Goal: Check status

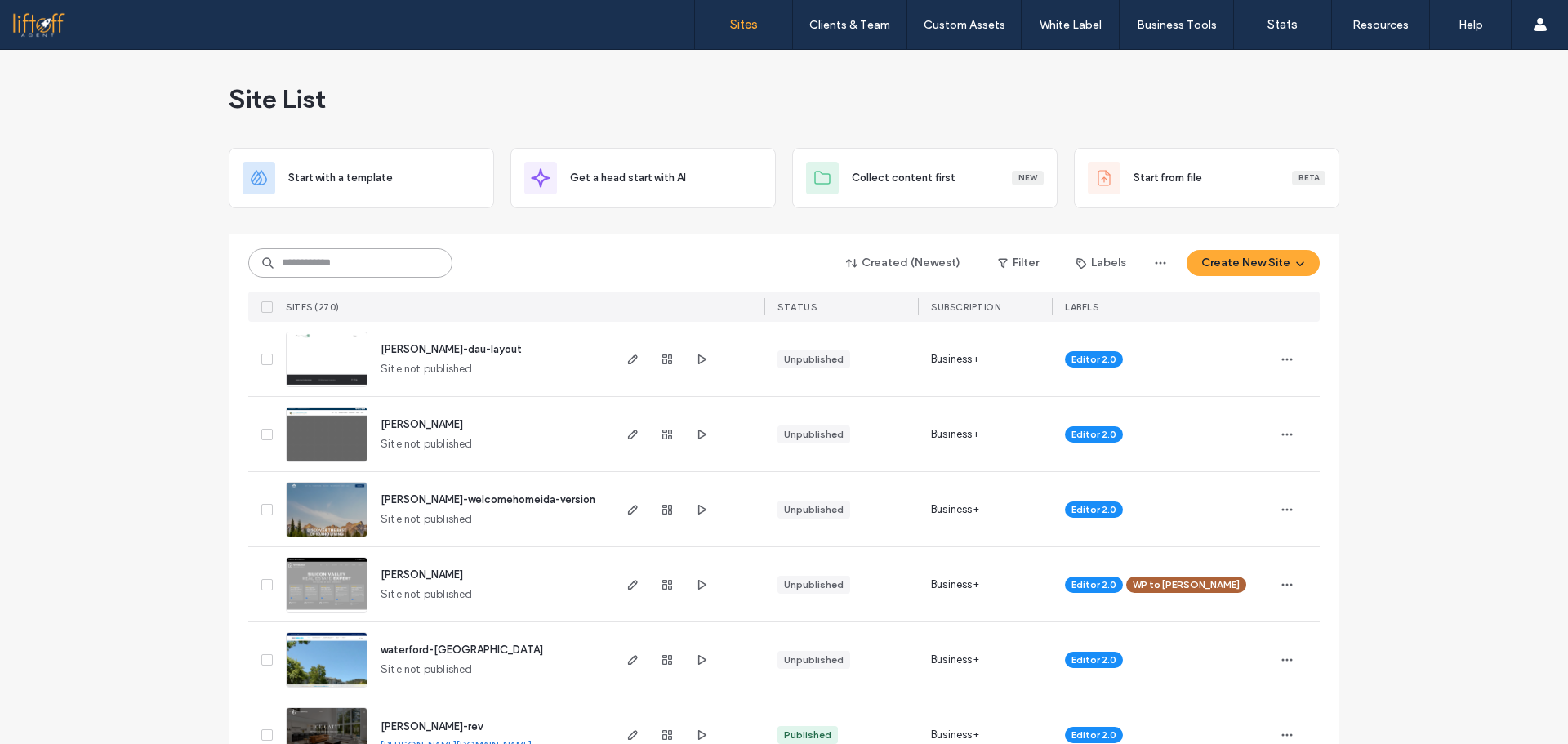
click at [312, 269] on input at bounding box center [350, 263] width 205 height 30
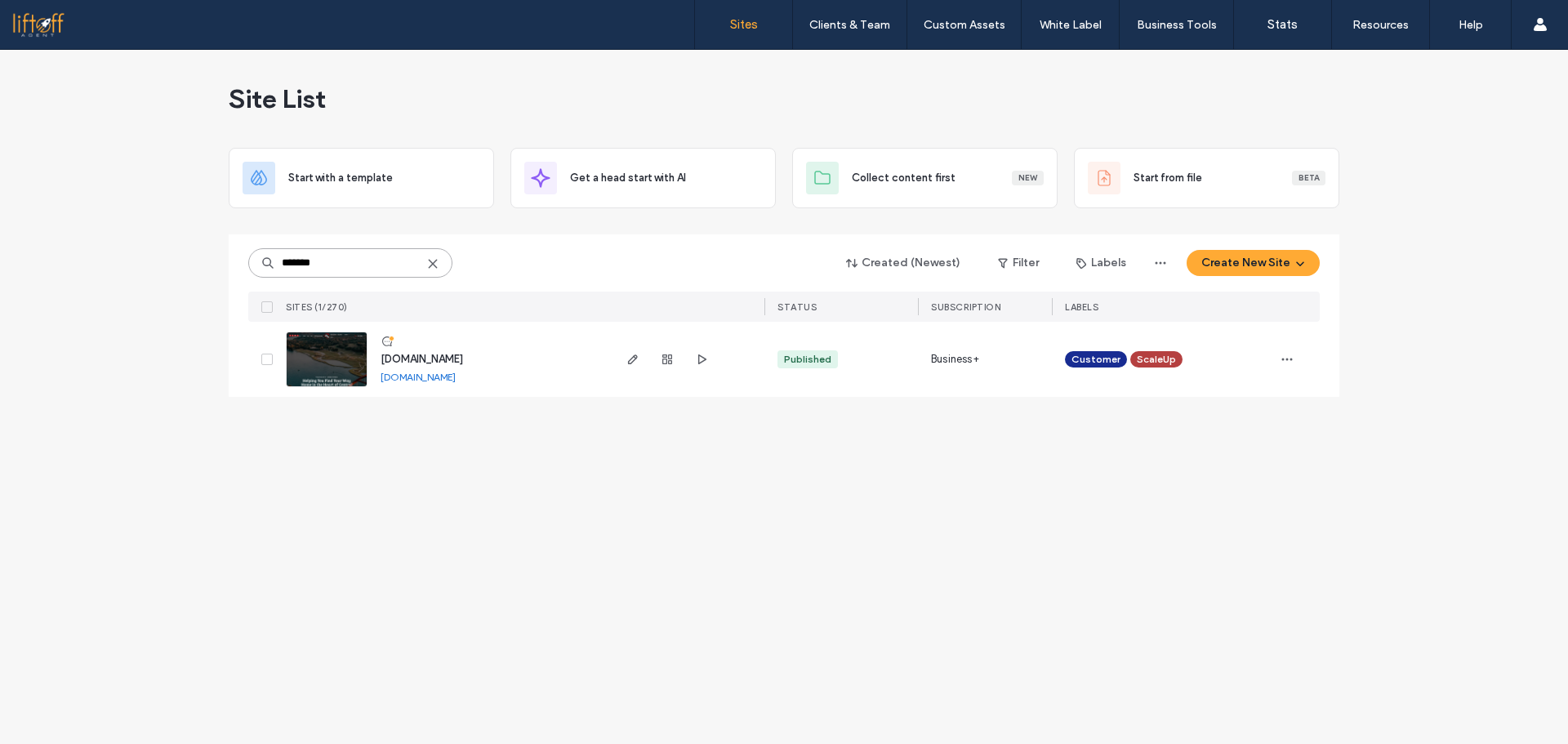
click at [358, 265] on input "*******" at bounding box center [350, 263] width 205 height 30
type input "*****"
click at [670, 357] on icon "button" at bounding box center [667, 359] width 13 height 13
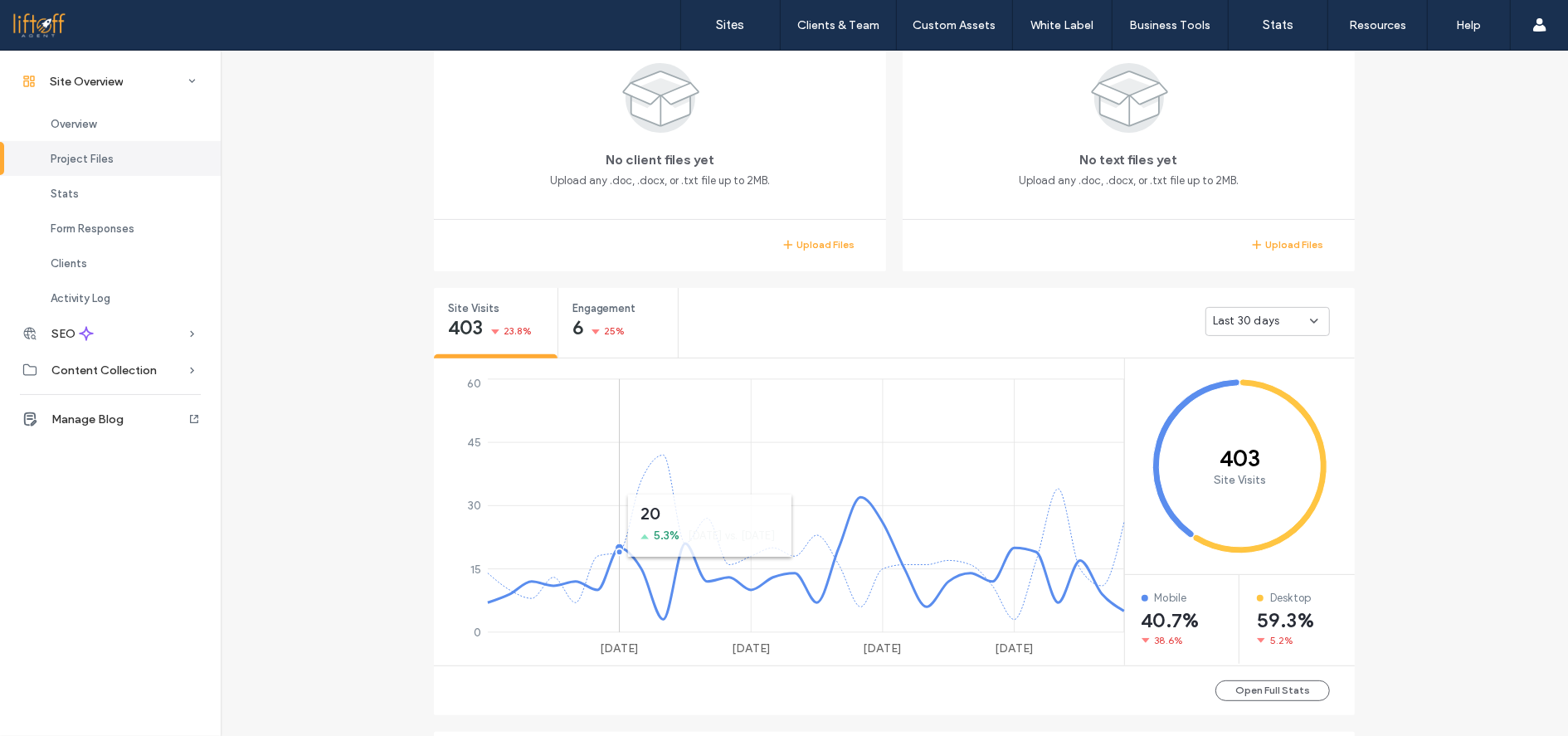
scroll to position [415, 0]
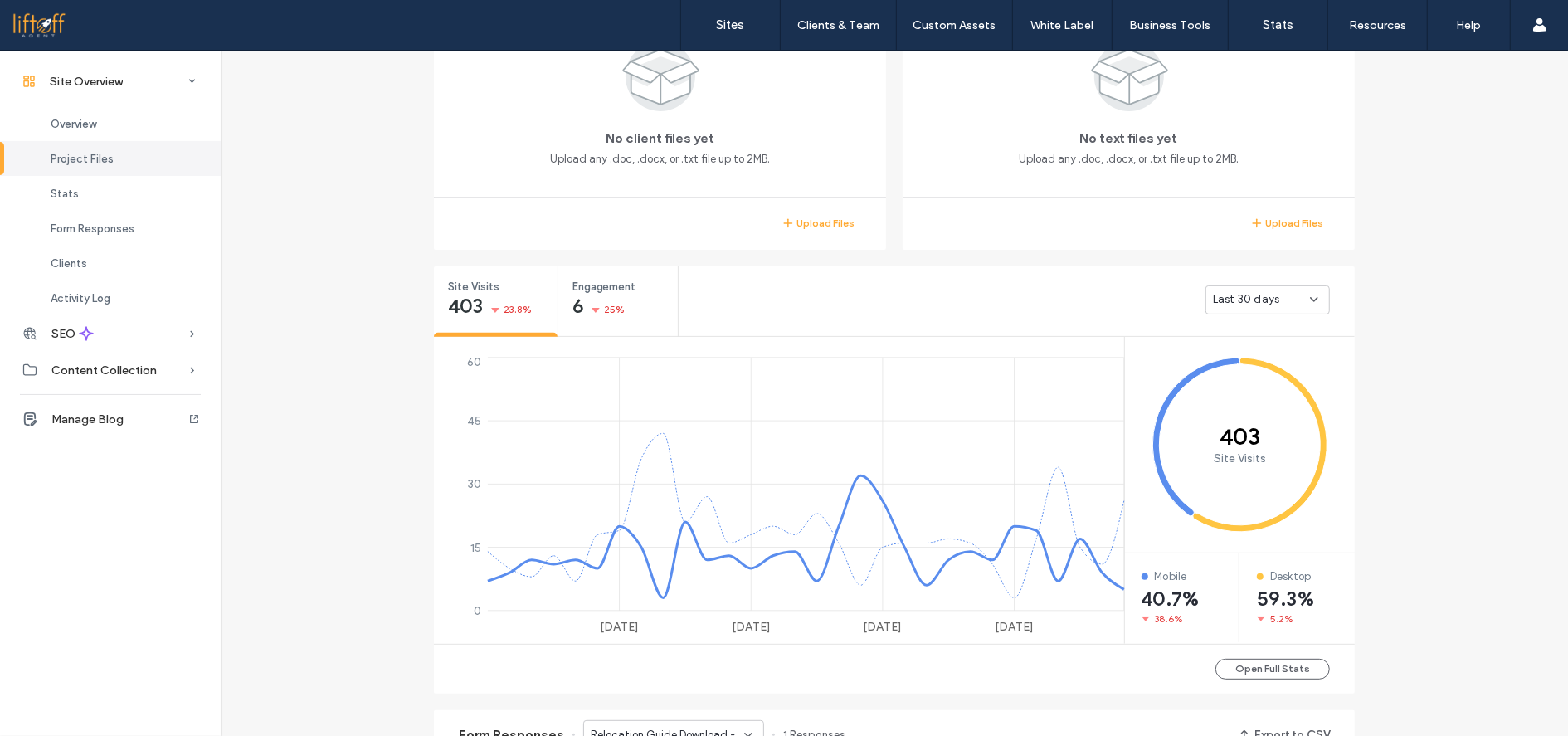
click at [1261, 303] on span "Last 30 days" at bounding box center [1246, 299] width 67 height 17
click at [1490, 322] on div "Site Overview [DOMAIN_NAME] Site ID: a77a61e7 [URL][DOMAIN_NAME] Published [DAT…" at bounding box center [894, 613] width 1347 height 1954
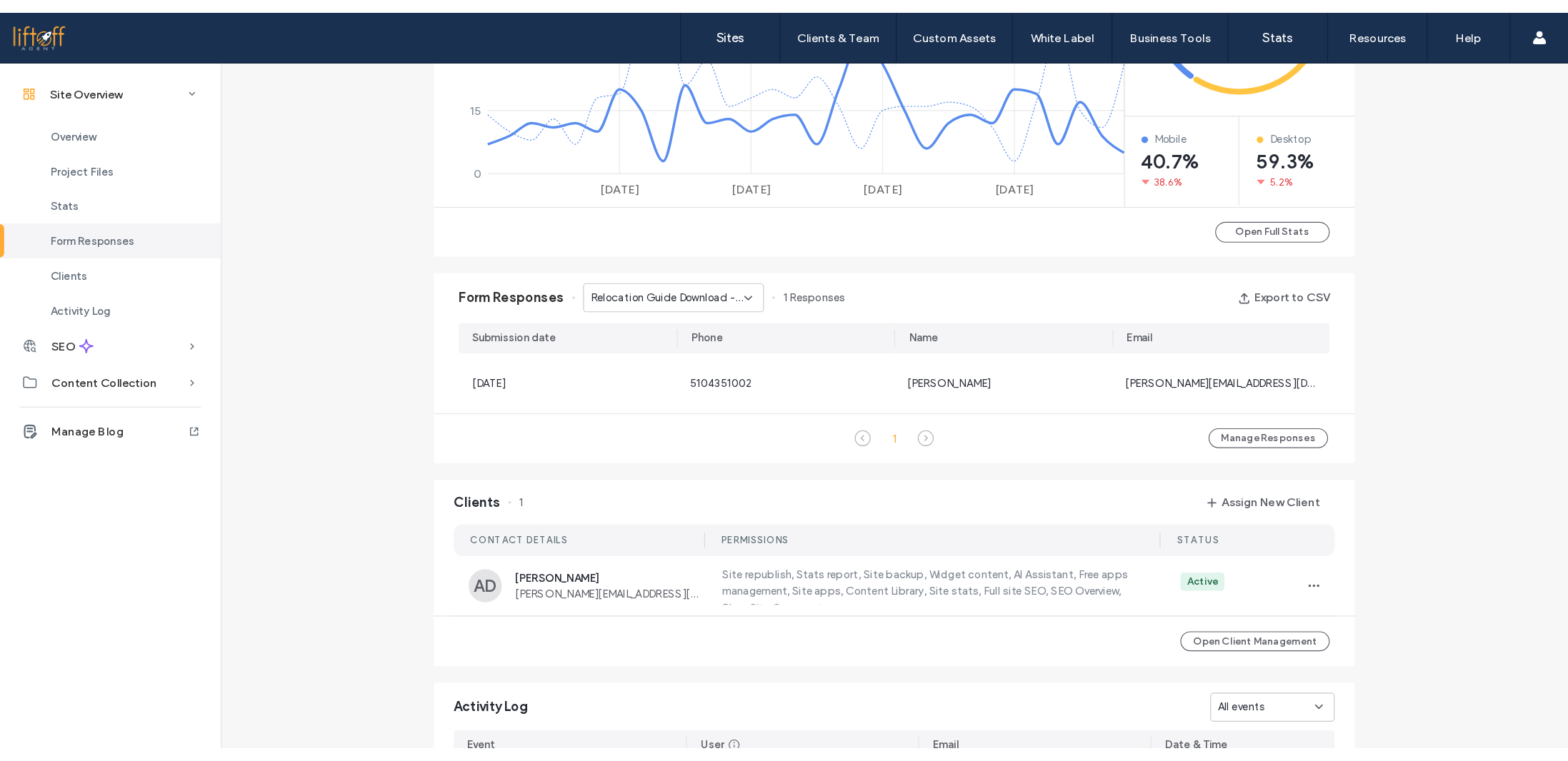
scroll to position [785, 0]
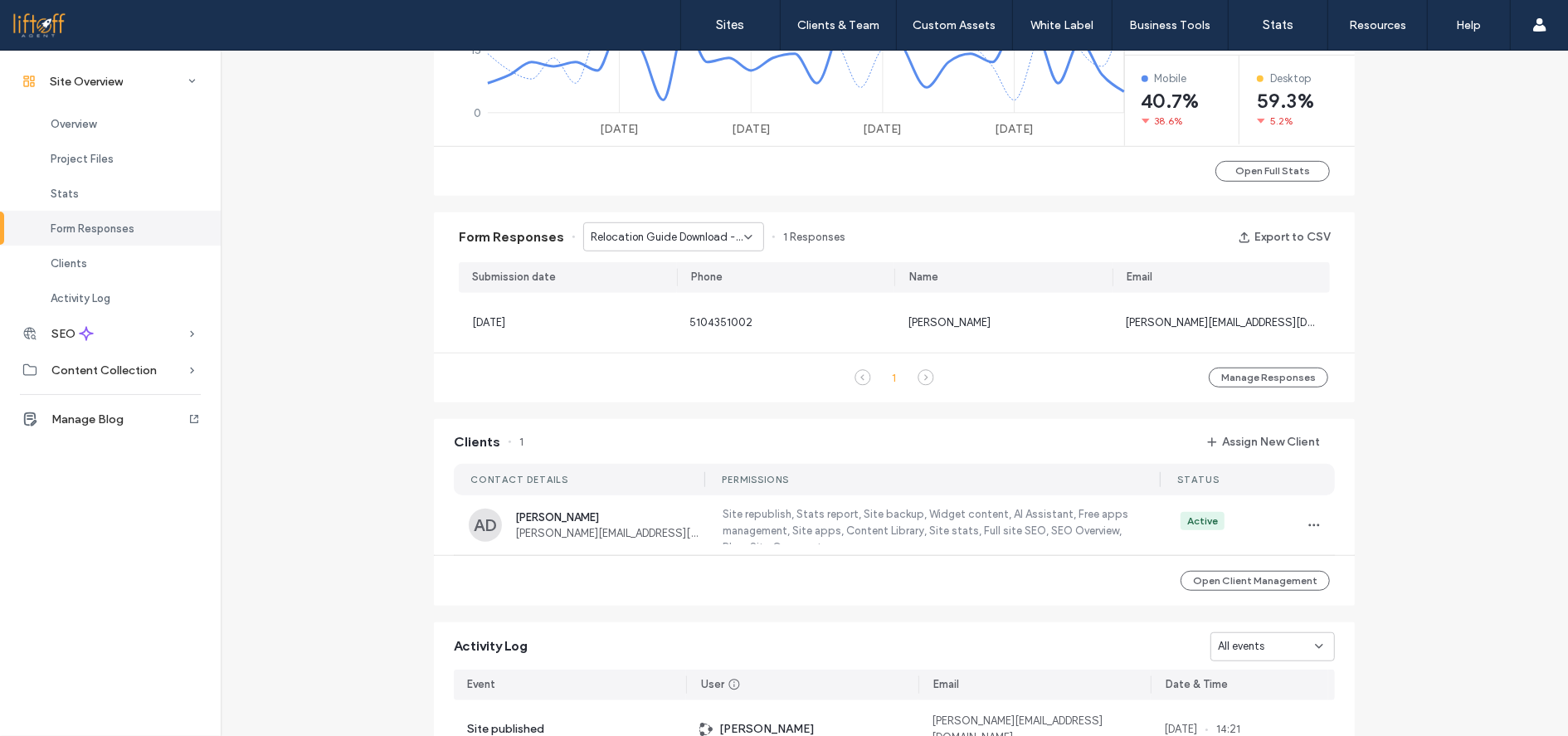
click at [694, 229] on span "Relocation Guide Download - Relocate page" at bounding box center [667, 237] width 154 height 17
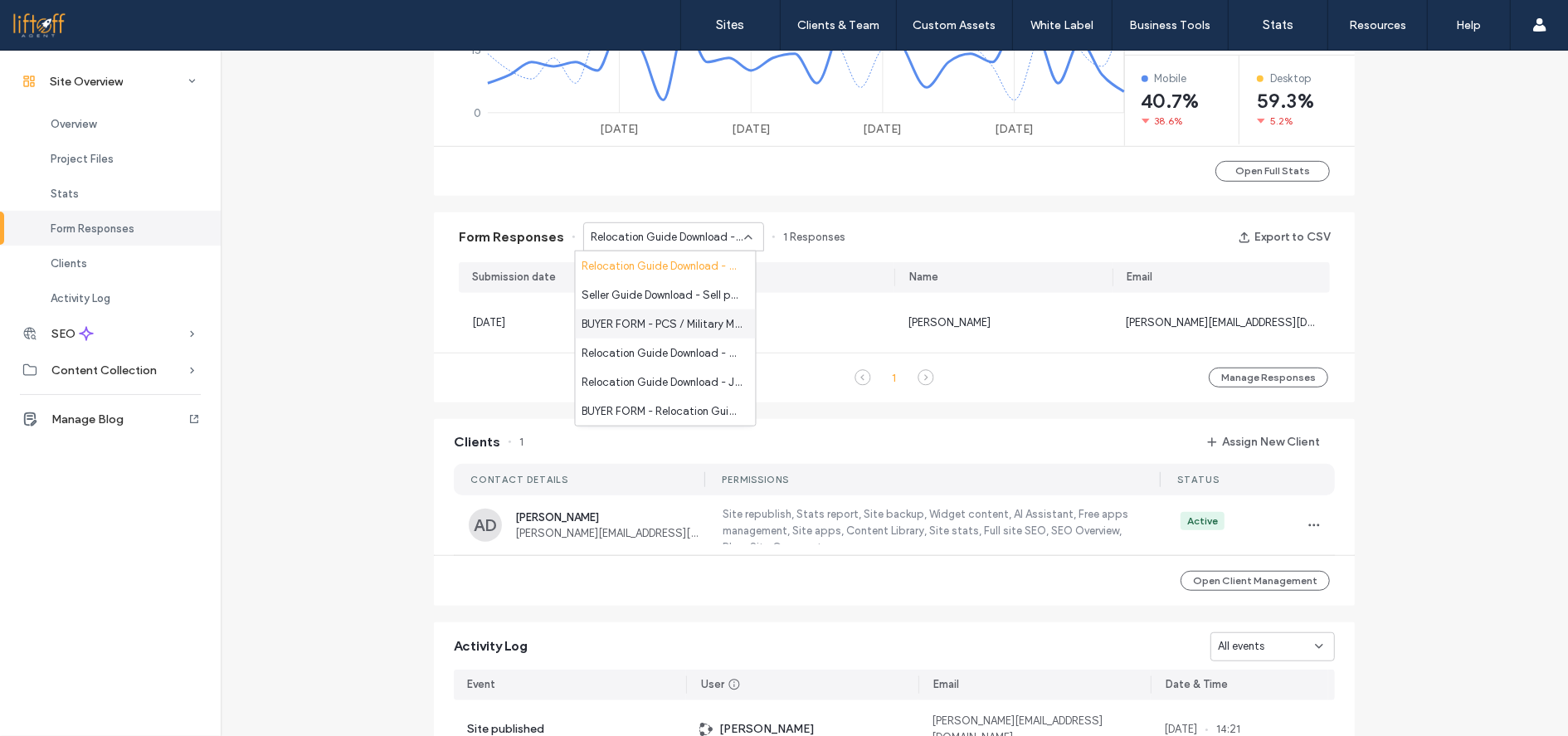
click at [658, 321] on span "BUYER FORM - PCS / Military Moves page" at bounding box center [662, 323] width 160 height 17
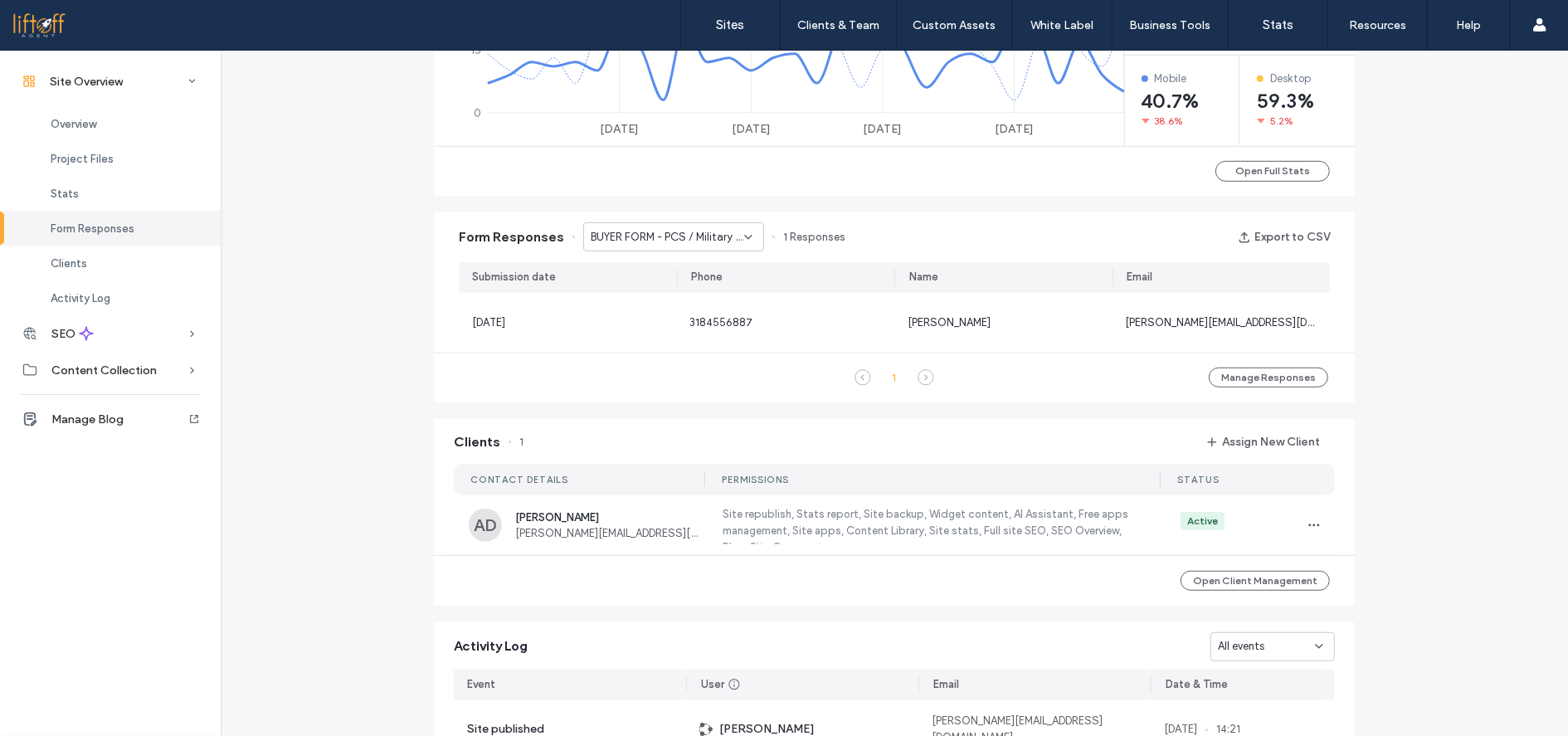
click at [651, 231] on span "BUYER FORM - PCS / Military Moves page" at bounding box center [667, 237] width 154 height 17
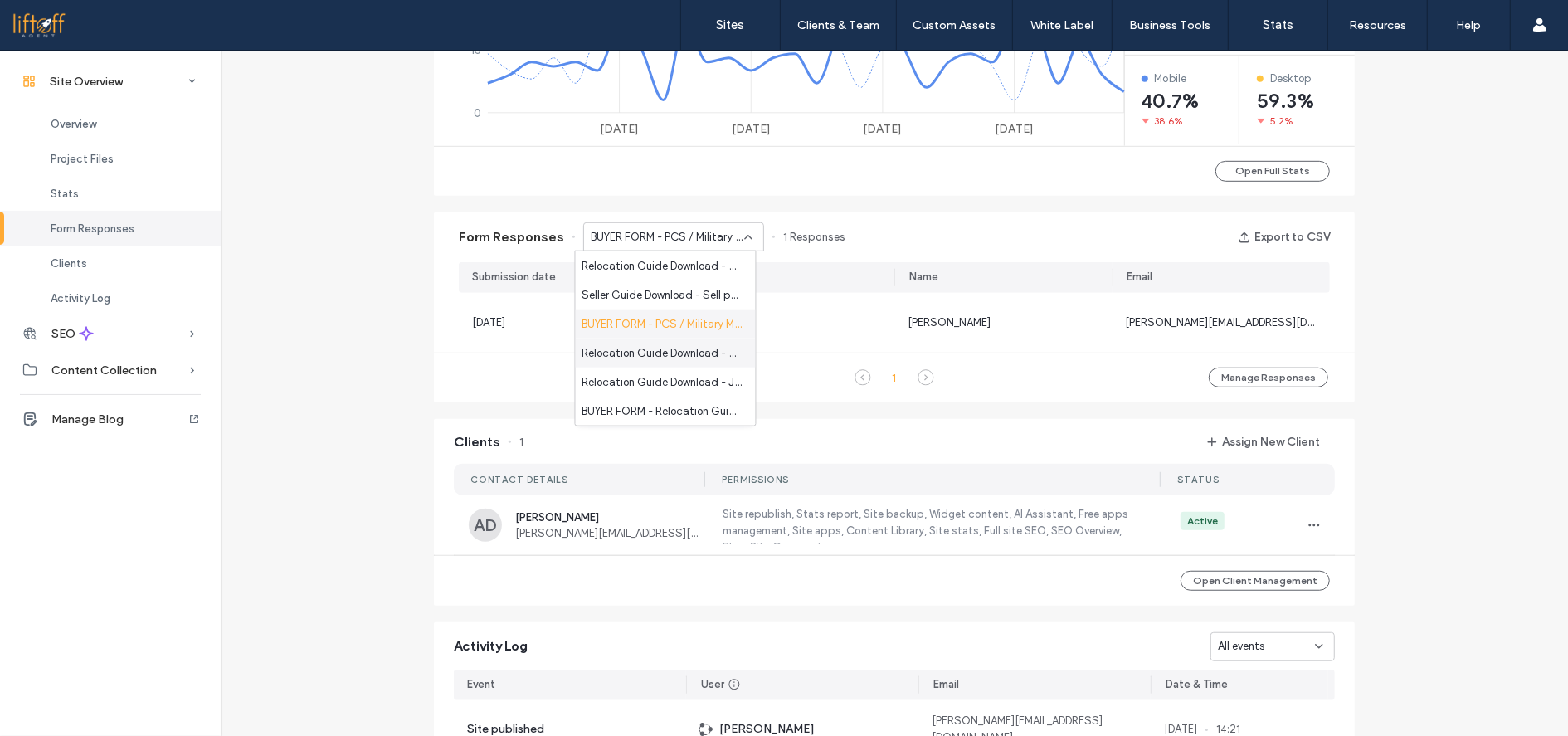
click at [639, 346] on span "Relocation Guide Download - Medical Relocation page" at bounding box center [662, 352] width 160 height 17
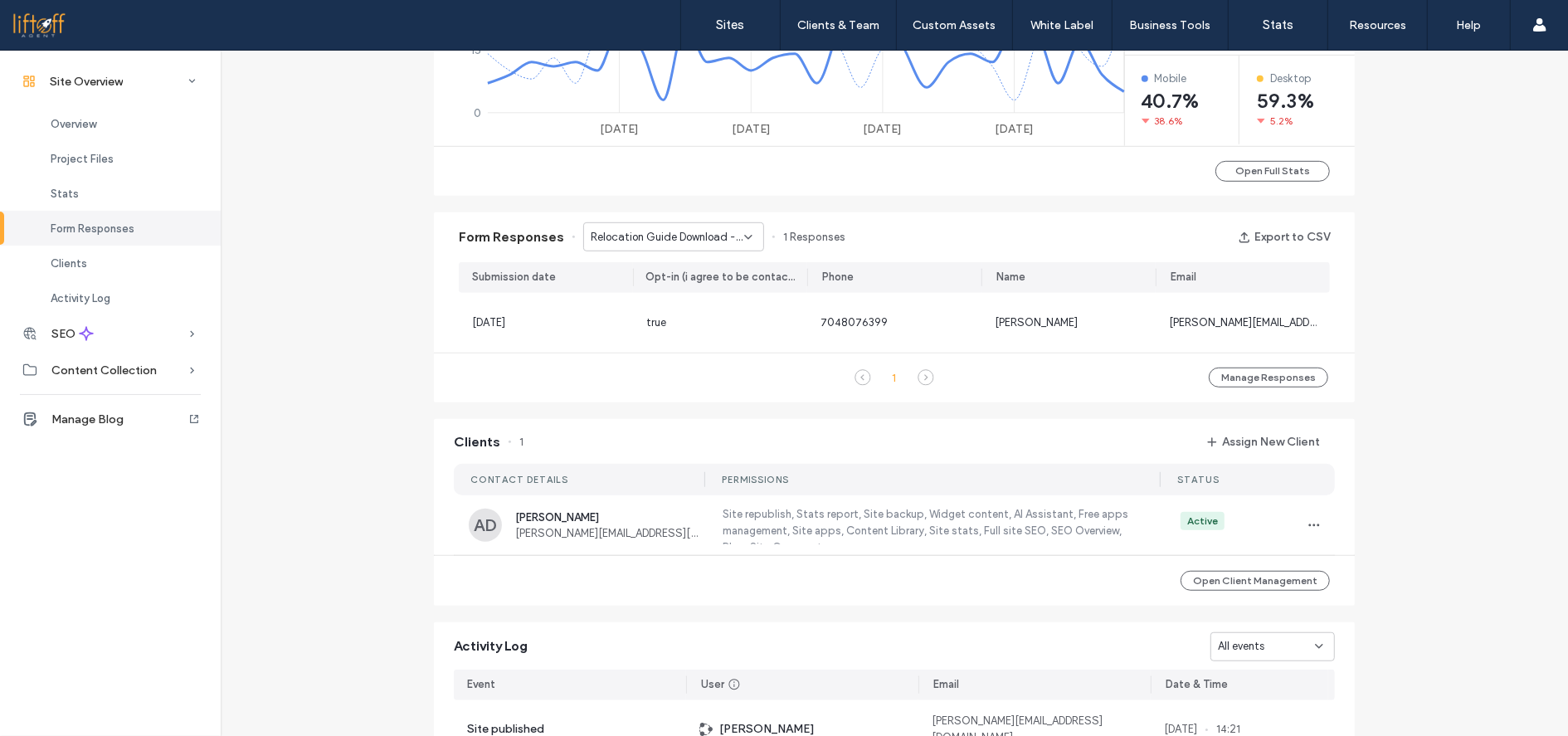
click at [656, 245] on div "Relocation Guide Download - Medical Relocation page" at bounding box center [674, 236] width 181 height 29
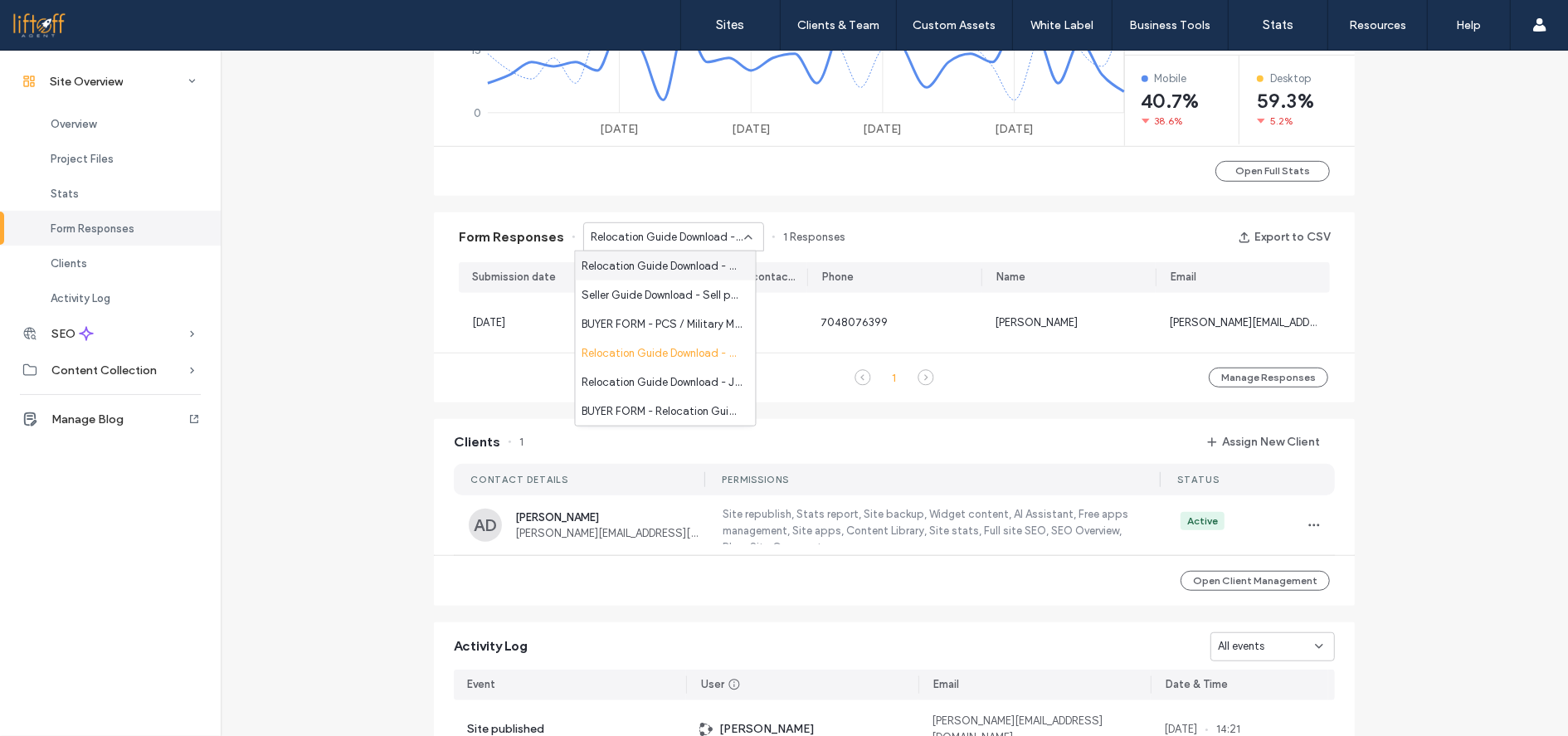
click at [647, 276] on div "Relocation Guide Download - Relocate page" at bounding box center [665, 265] width 180 height 29
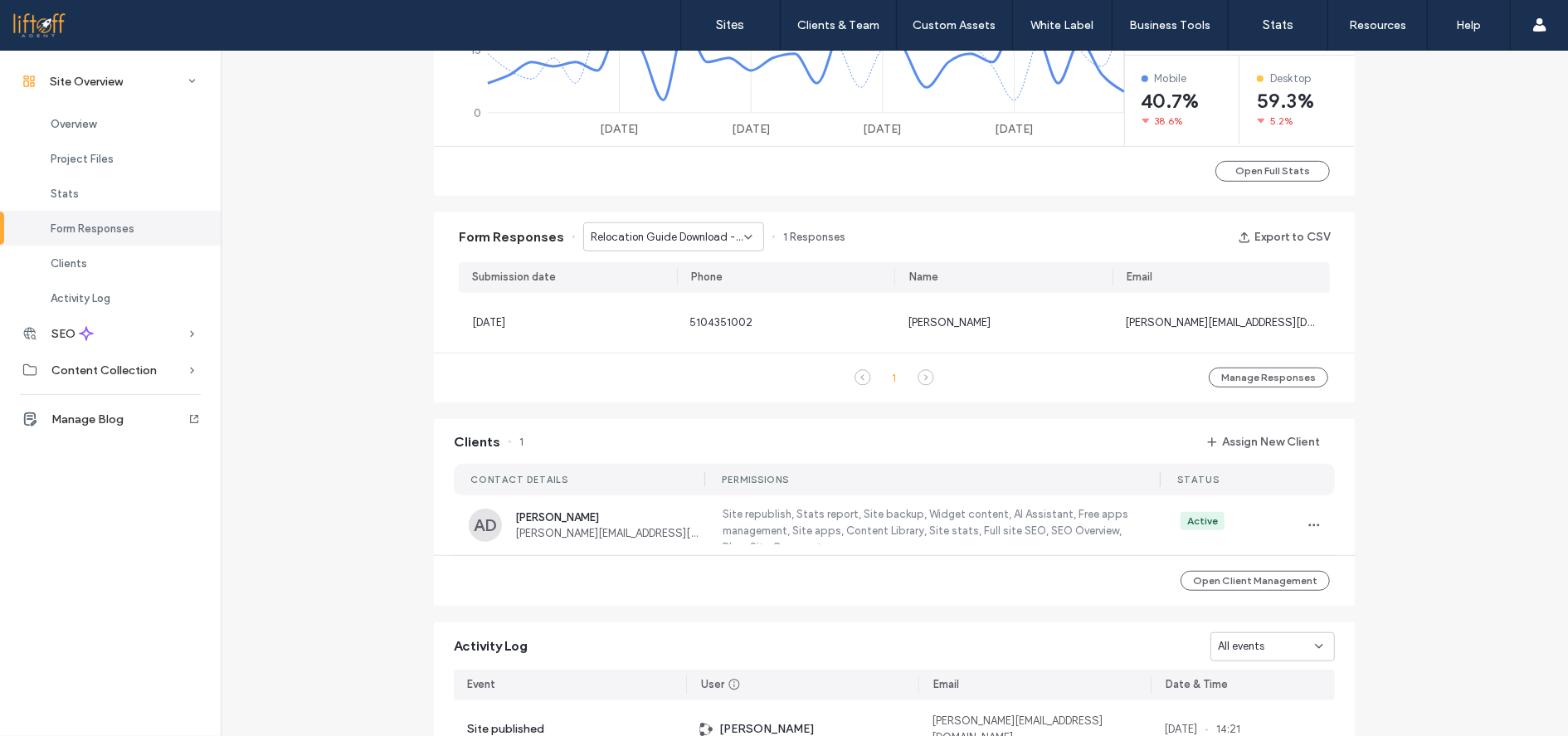
click at [266, 137] on div "Site Overview [DOMAIN_NAME] Site ID: a77a61e7 [URL][DOMAIN_NAME] Published [DAT…" at bounding box center [894, 115] width 1347 height 1954
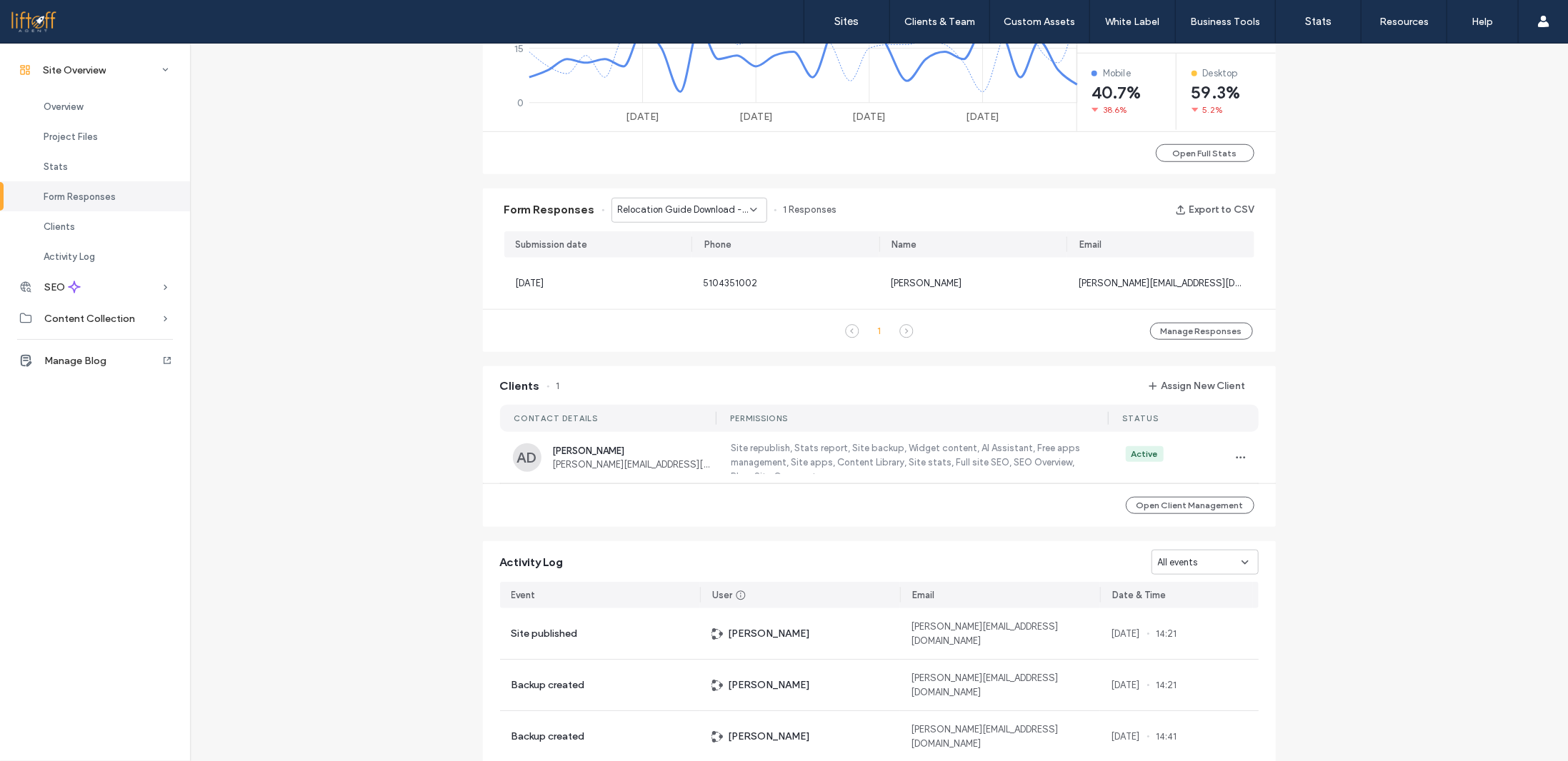
click at [660, 198] on div "Relocation Guide Download - Relocate page" at bounding box center [690, 210] width 156 height 25
click at [685, 264] on span "Seller Guide Download - Sell page" at bounding box center [679, 260] width 138 height 15
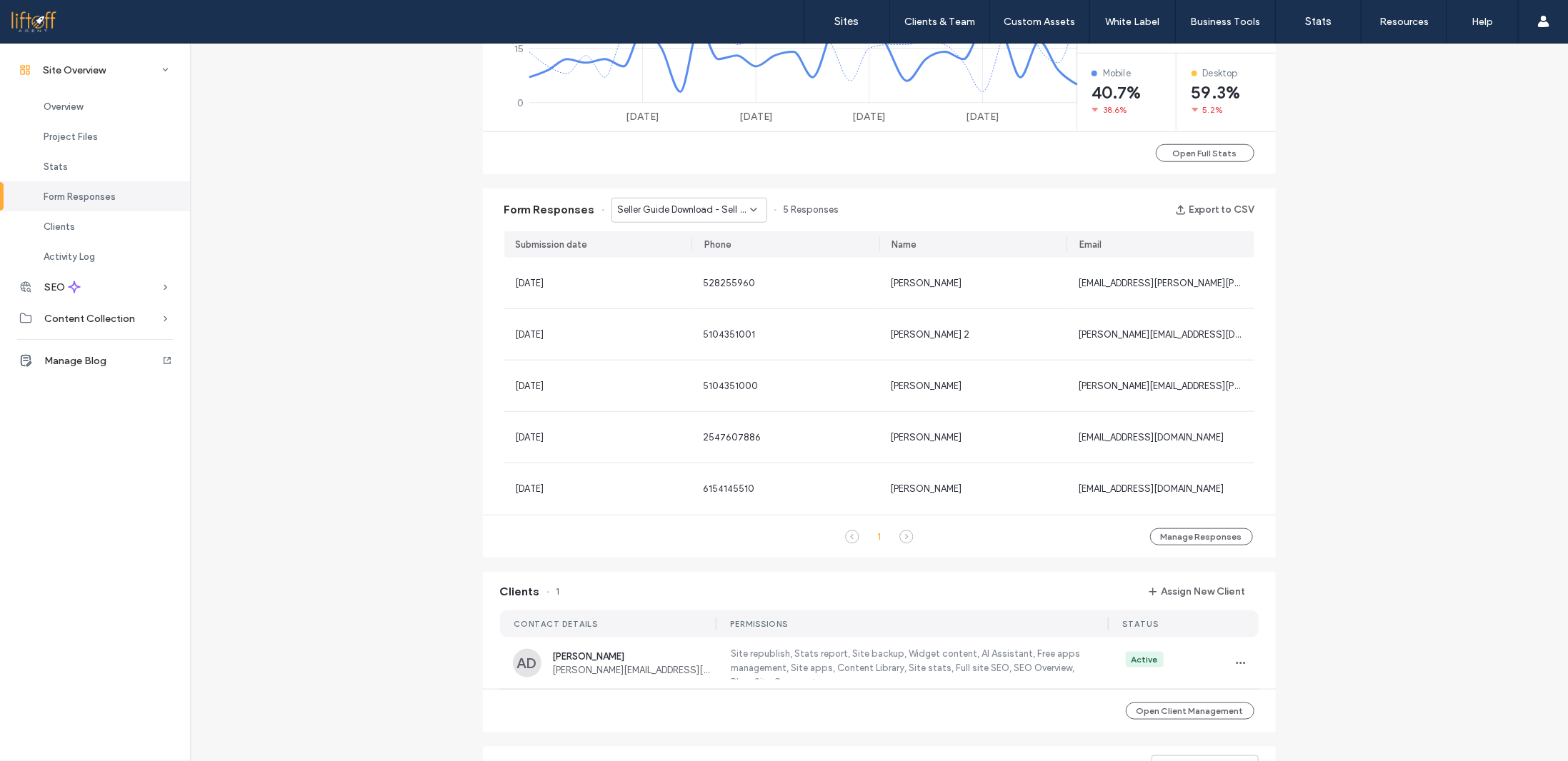
click at [709, 212] on span "Seller Guide Download - Sell page" at bounding box center [683, 209] width 132 height 15
click at [697, 251] on div "Relocation Guide Download - Job Relocation page" at bounding box center [681, 260] width 155 height 25
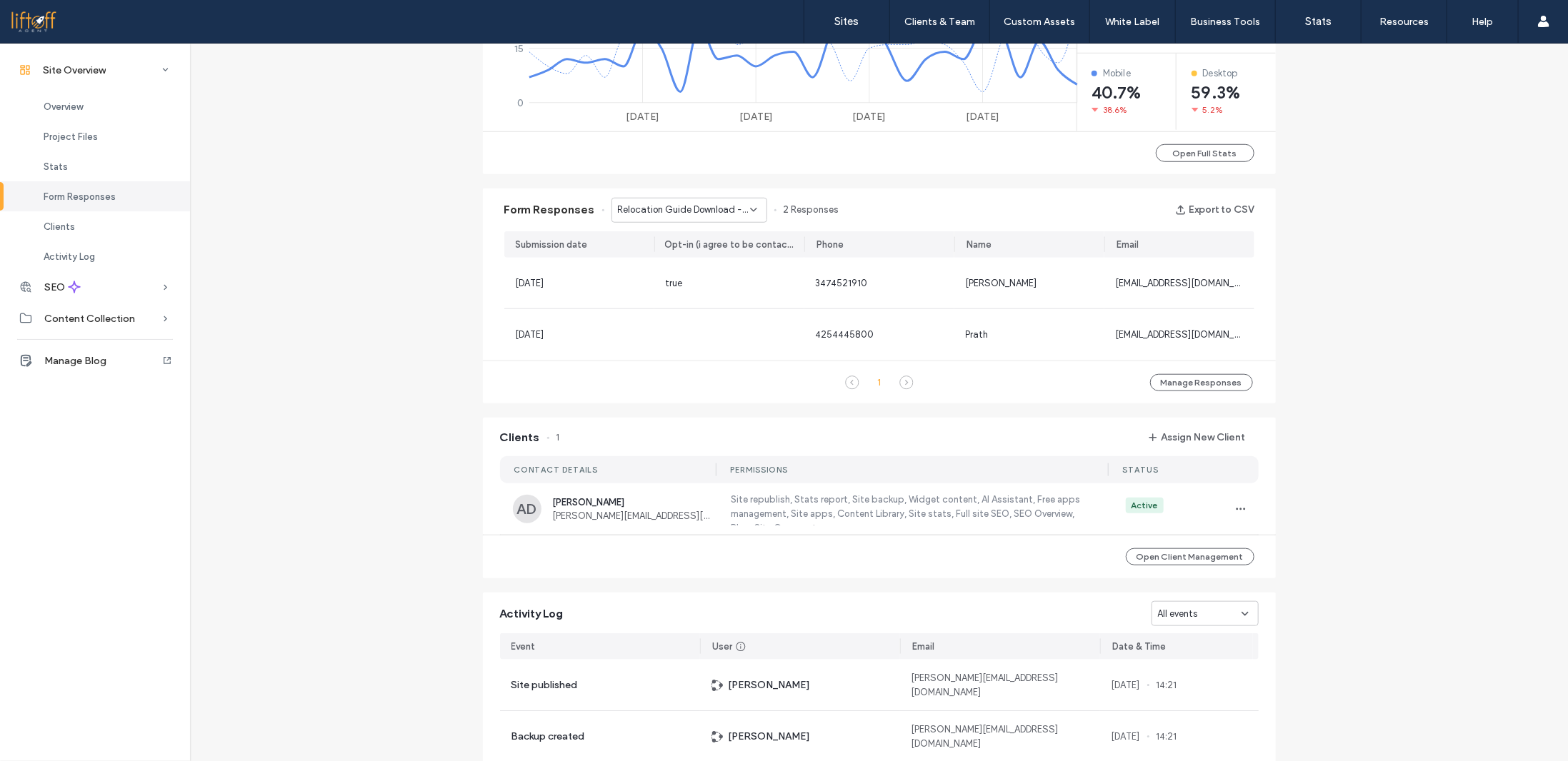
click at [700, 209] on span "Relocation Guide Download - Job Relocation page" at bounding box center [683, 209] width 132 height 15
click at [687, 303] on span "Relocation Guide Download - Medical Relocation page" at bounding box center [679, 309] width 138 height 15
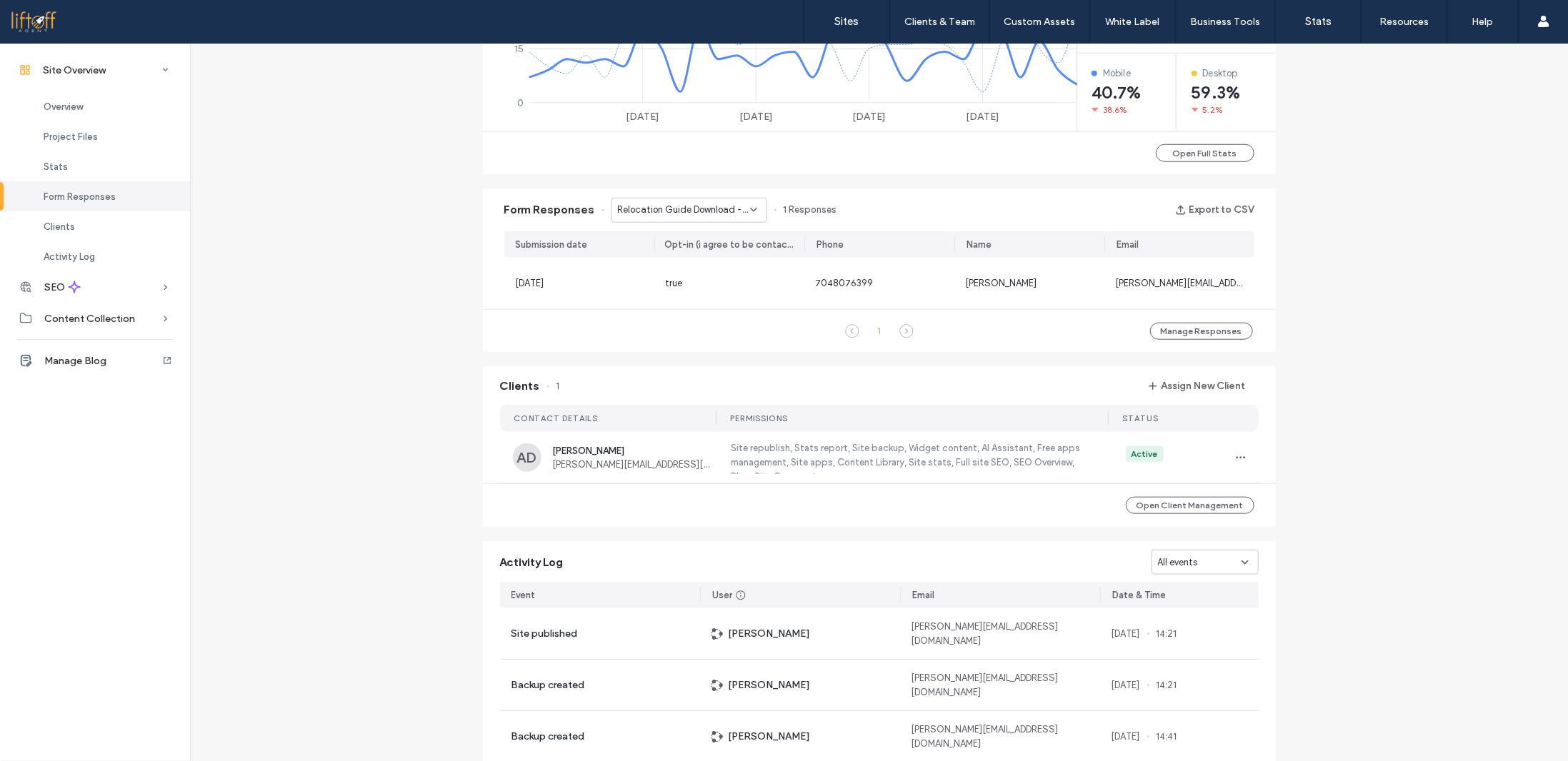
drag, startPoint x: 703, startPoint y: 206, endPoint x: 698, endPoint y: 220, distance: 14.9
click at [703, 206] on span "Relocation Guide Download - Medical Relocation page" at bounding box center [683, 209] width 132 height 15
click at [691, 277] on div "BUYER FORM - PCS / Military Moves page" at bounding box center [681, 284] width 155 height 25
click at [689, 212] on span "BUYER FORM - PCS / Military Moves page" at bounding box center [683, 209] width 132 height 15
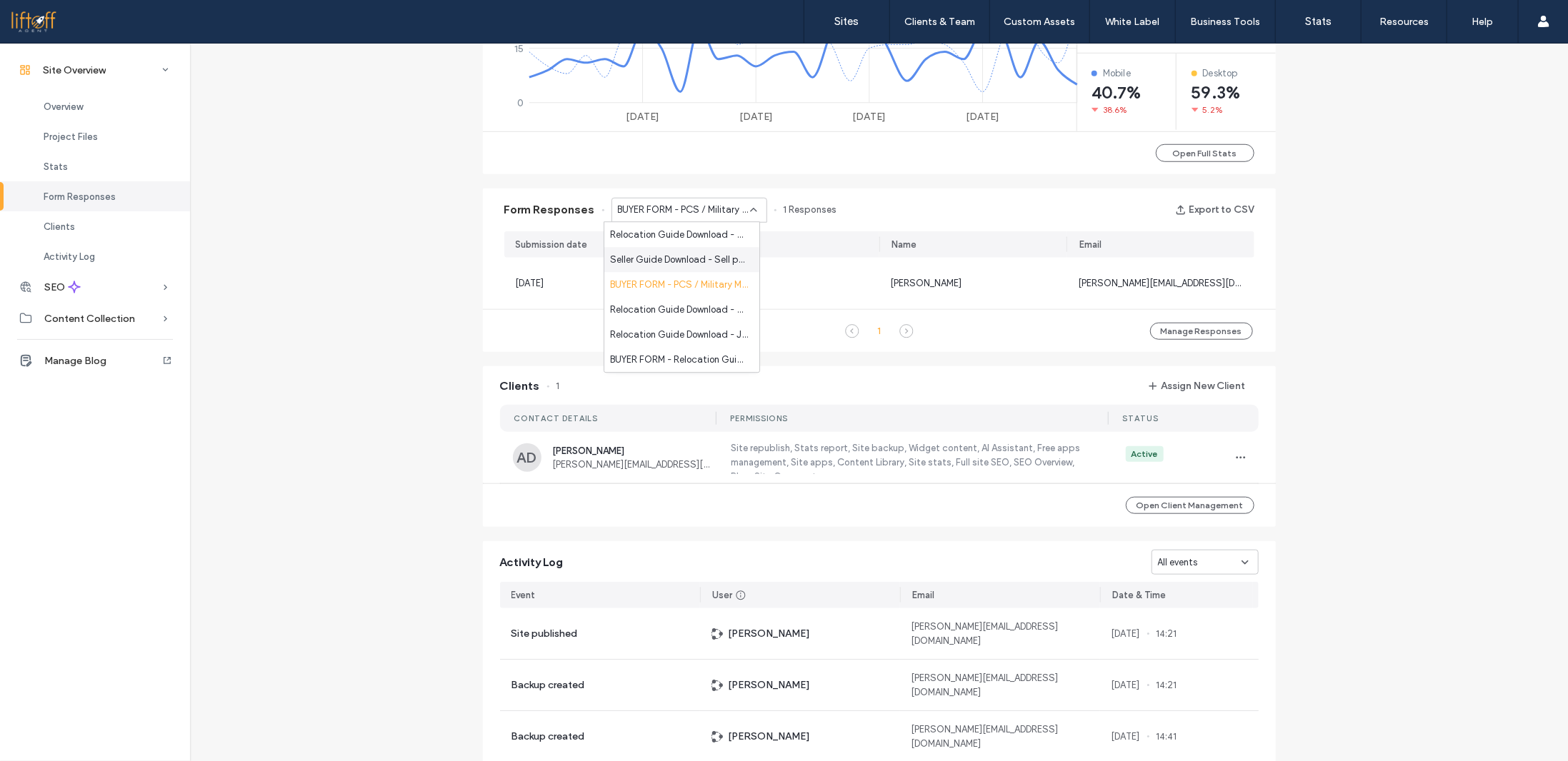
click at [680, 254] on span "Seller Guide Download - Sell page" at bounding box center [679, 260] width 138 height 15
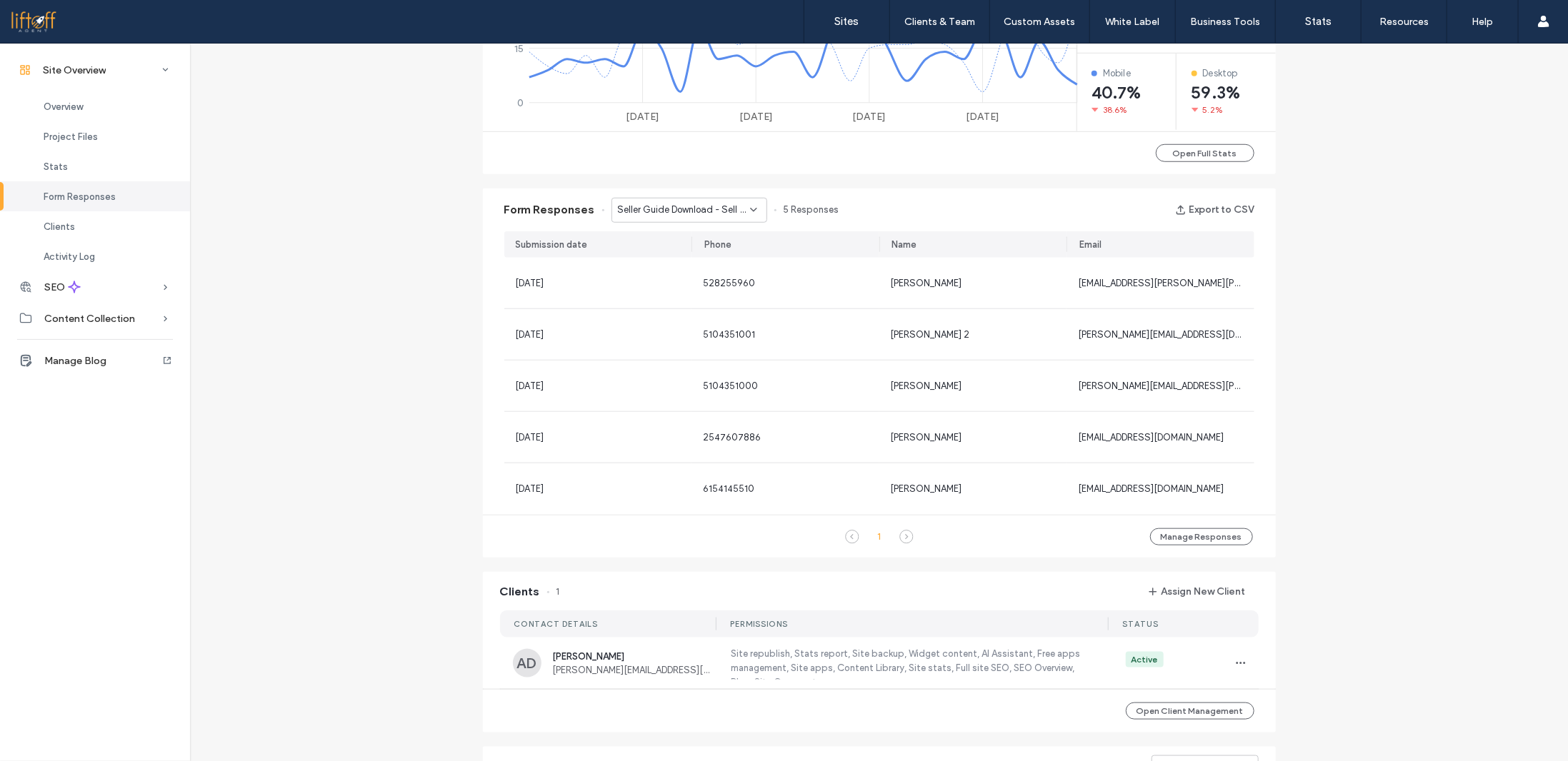
click at [642, 211] on span "Seller Guide Download - Sell page" at bounding box center [683, 209] width 132 height 15
click at [701, 349] on div "Contact Us - Contact page" at bounding box center [681, 360] width 155 height 25
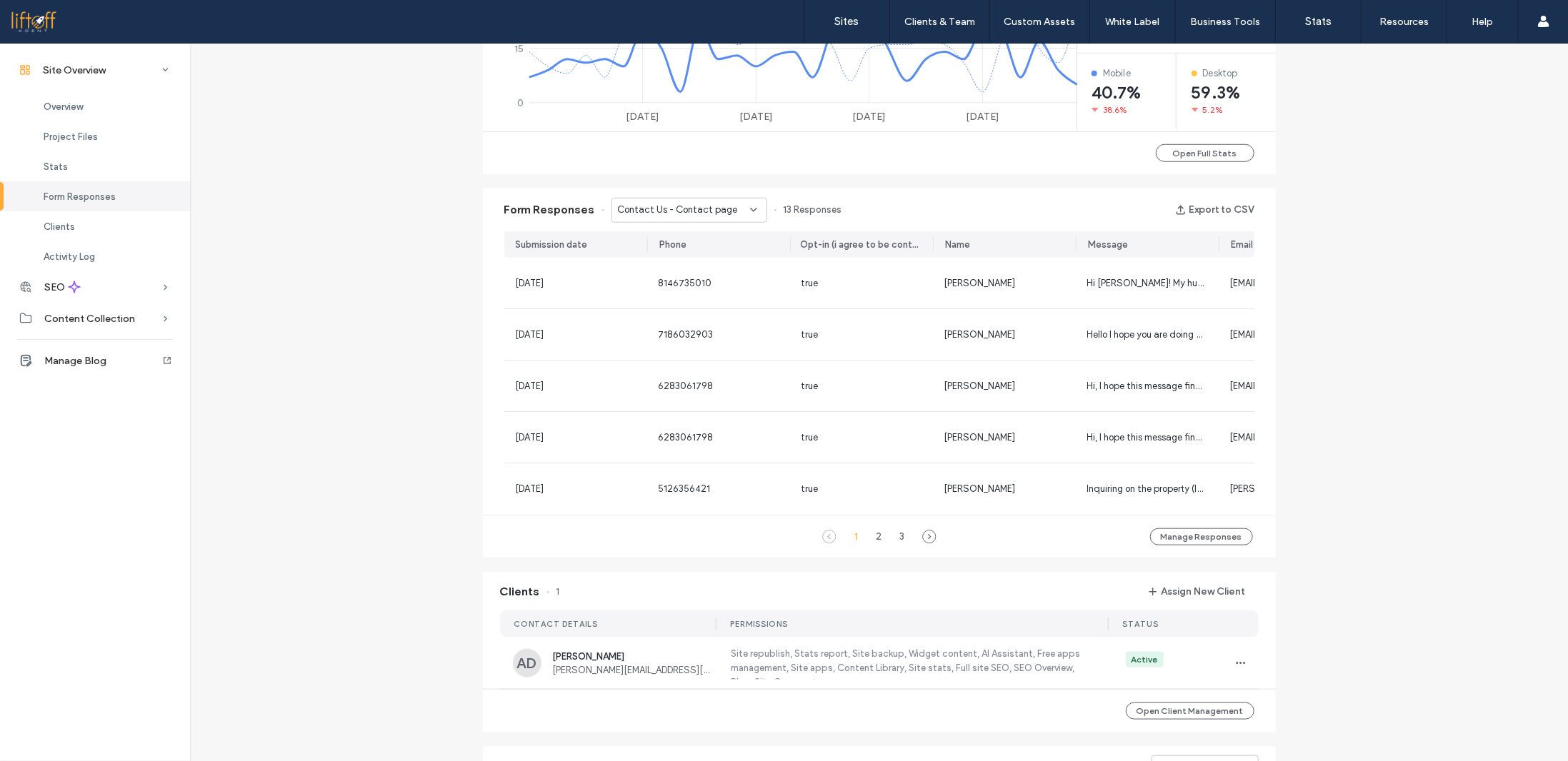
click at [687, 206] on span "Contact Us - Contact page" at bounding box center [677, 209] width 120 height 15
click at [702, 329] on span "Contact Us - Gifts Contact Form page" at bounding box center [679, 335] width 138 height 15
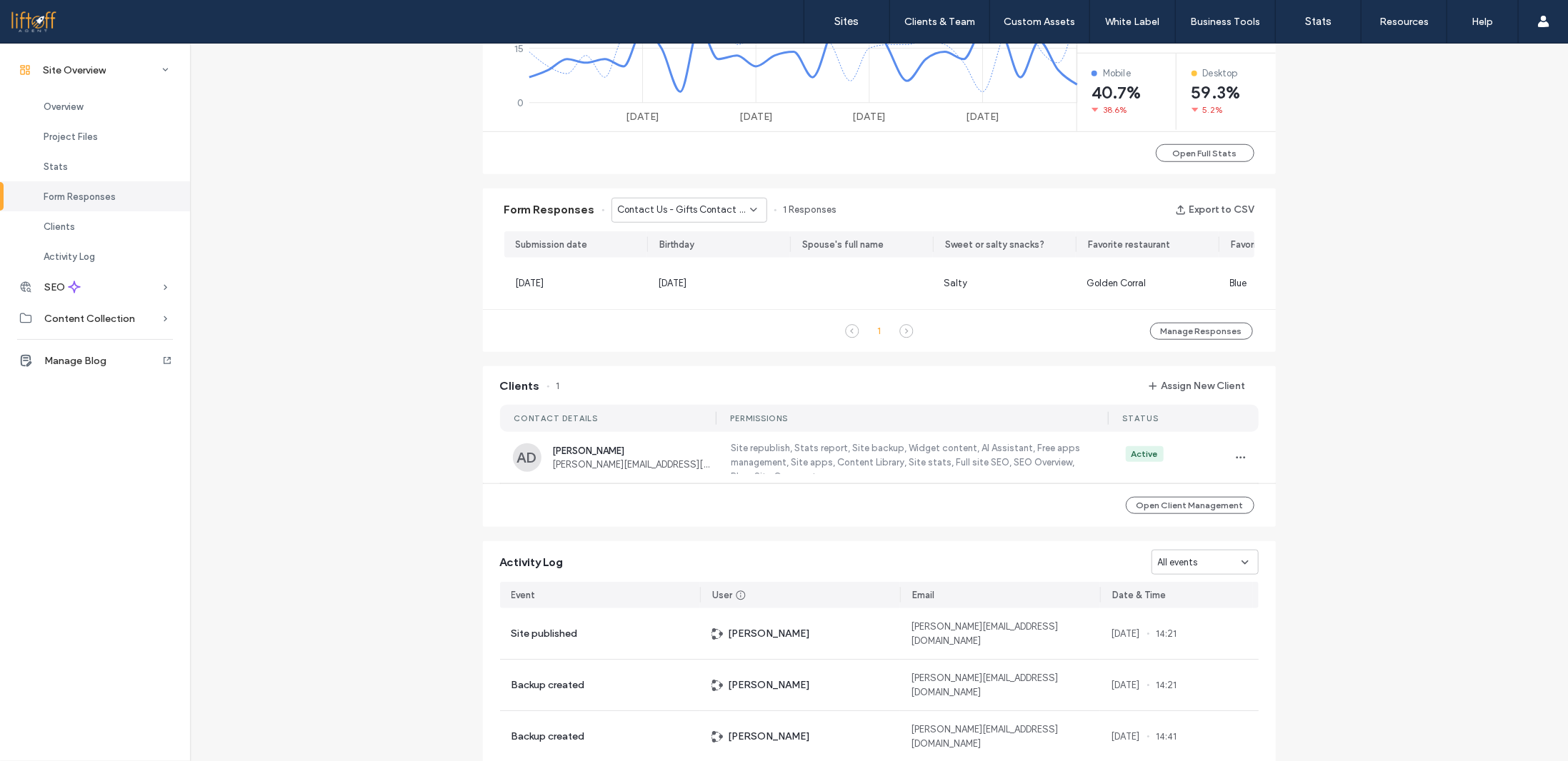
click at [700, 206] on span "Contact Us - Gifts Contact Form page" at bounding box center [683, 209] width 132 height 15
click at [680, 356] on span "Contact Us - Contact page" at bounding box center [670, 361] width 120 height 15
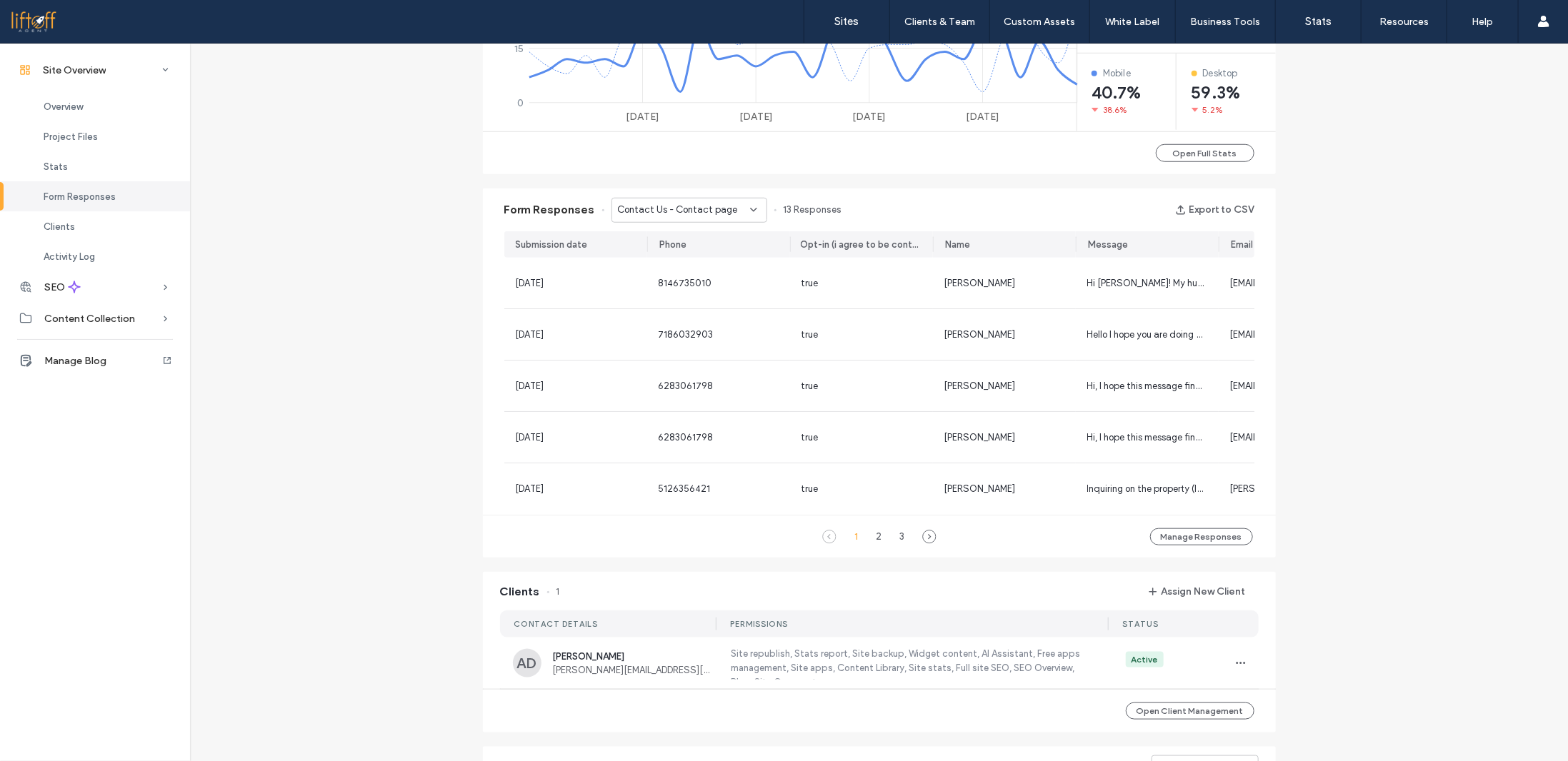
click at [675, 212] on span "Contact Us - Contact page" at bounding box center [677, 209] width 120 height 15
click at [687, 232] on span "Relocation Guide Download - Relocate page" at bounding box center [679, 235] width 138 height 15
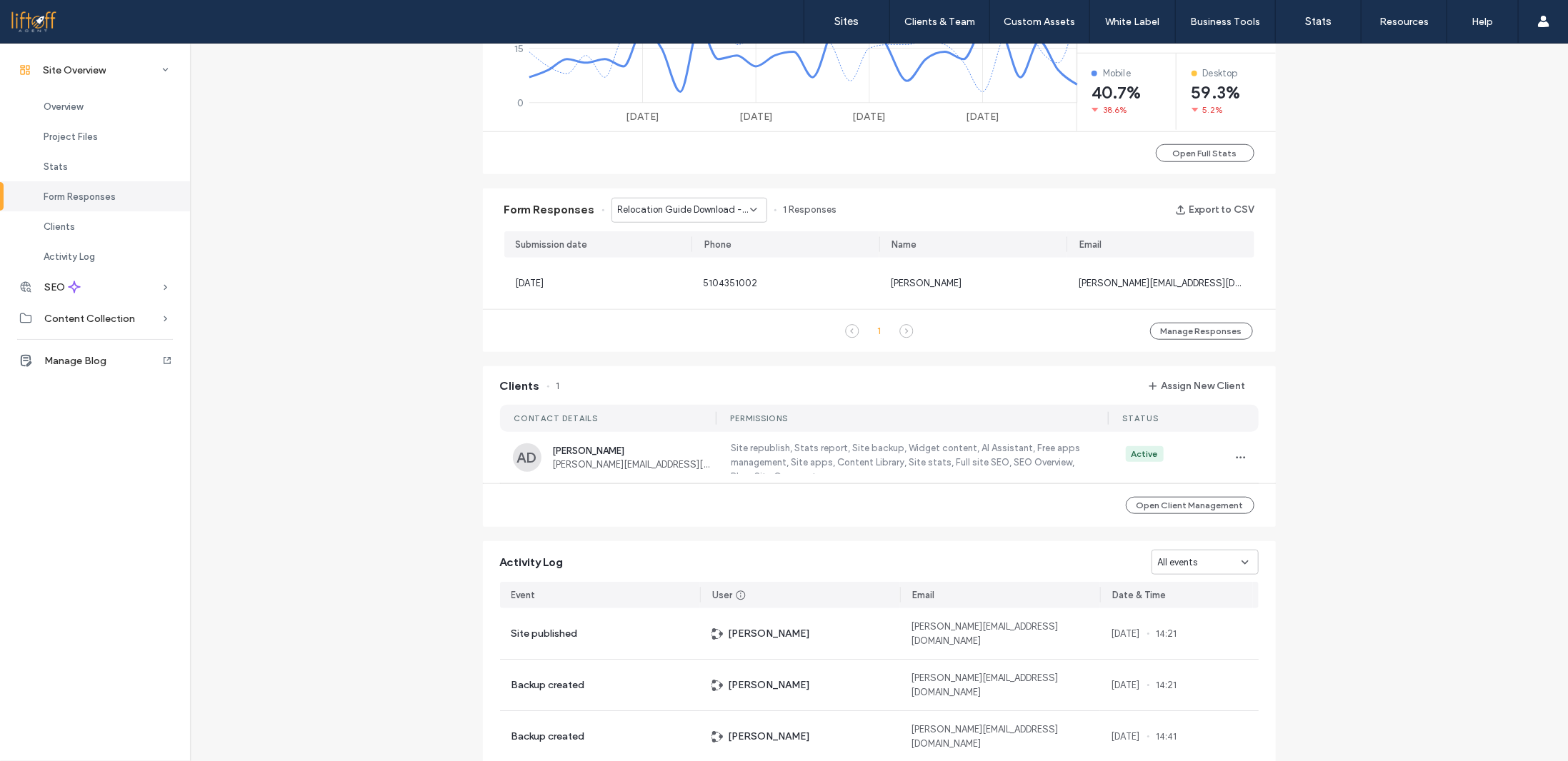
click at [683, 205] on span "Relocation Guide Download - Relocate page" at bounding box center [683, 209] width 132 height 15
click at [679, 254] on span "Seller Guide Download - Sell page" at bounding box center [679, 260] width 138 height 15
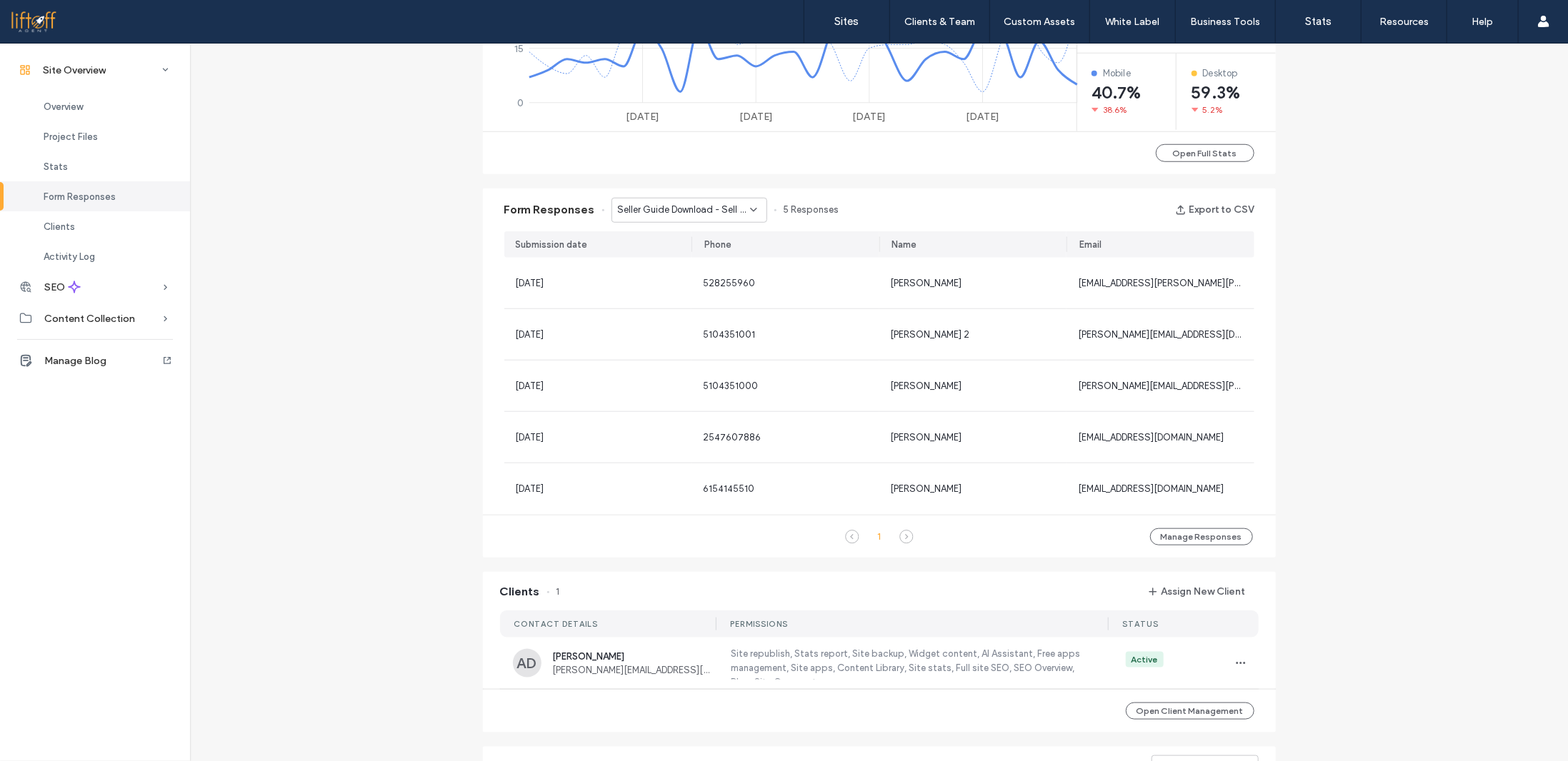
click at [677, 206] on span "Seller Guide Download - Sell page" at bounding box center [683, 209] width 132 height 15
drag, startPoint x: 664, startPoint y: 279, endPoint x: 669, endPoint y: 268, distance: 12.1
click at [664, 278] on span "BUYER FORM - PCS / Military Moves page" at bounding box center [679, 284] width 138 height 15
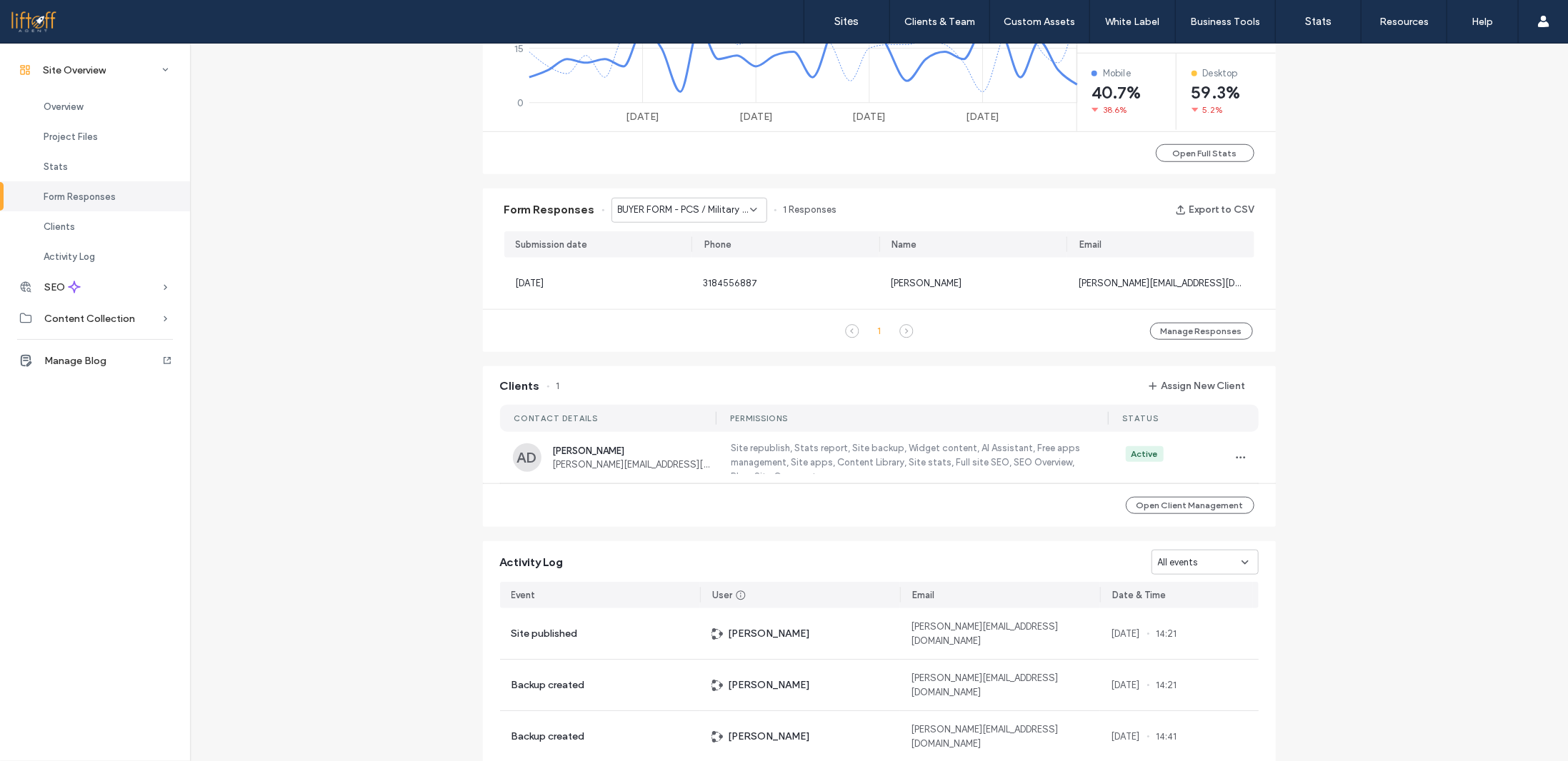
click at [667, 208] on span "BUYER FORM - PCS / Military Moves page" at bounding box center [683, 209] width 132 height 15
click at [654, 312] on span "Relocation Guide Download - Medical Relocation page" at bounding box center [679, 309] width 138 height 15
drag, startPoint x: 683, startPoint y: 209, endPoint x: 686, endPoint y: 219, distance: 10.4
click at [683, 207] on span "Relocation Guide Download - Medical Relocation page" at bounding box center [683, 209] width 132 height 15
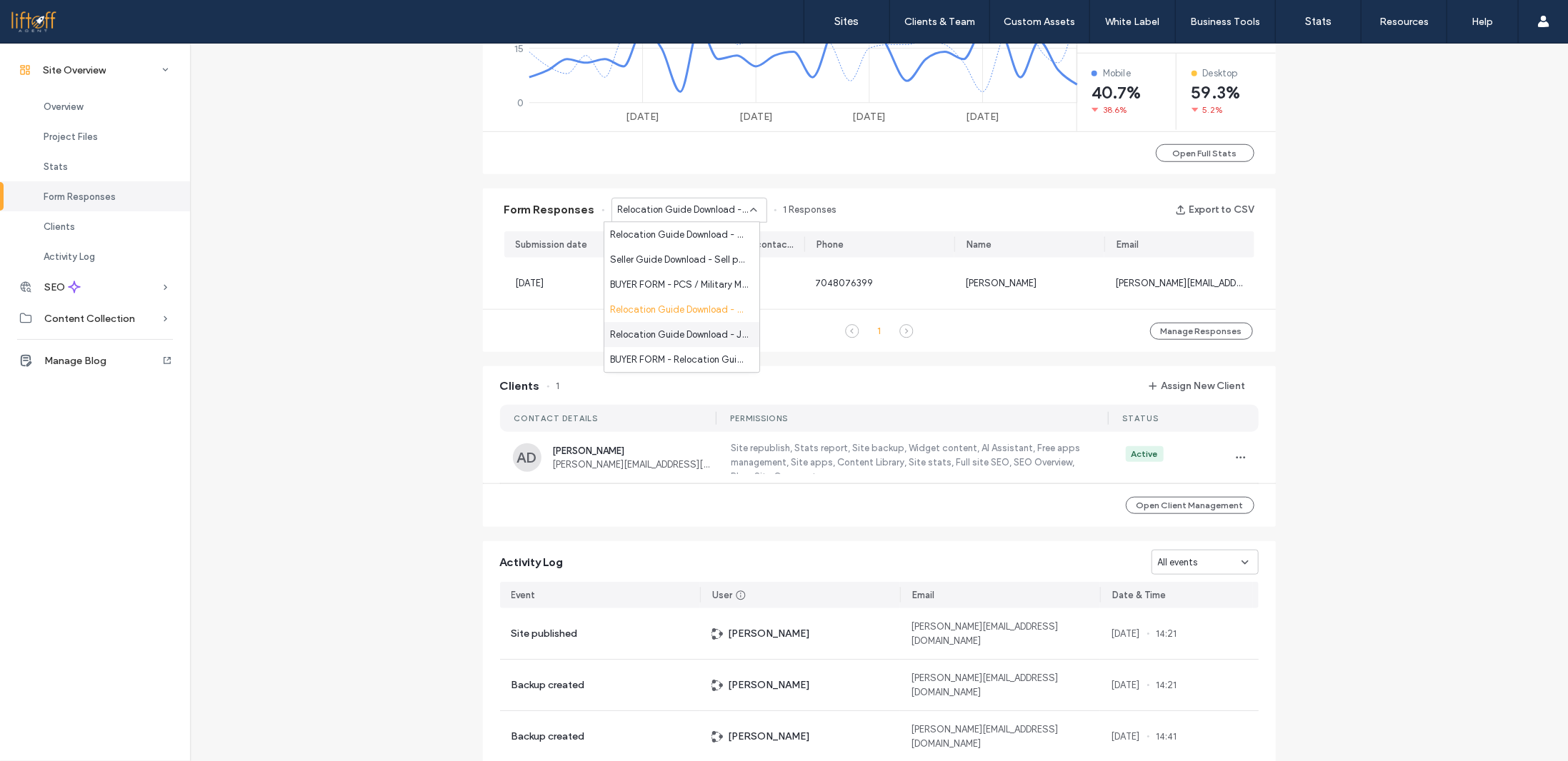
click at [666, 335] on span "Relocation Guide Download - Job Relocation page" at bounding box center [679, 335] width 138 height 15
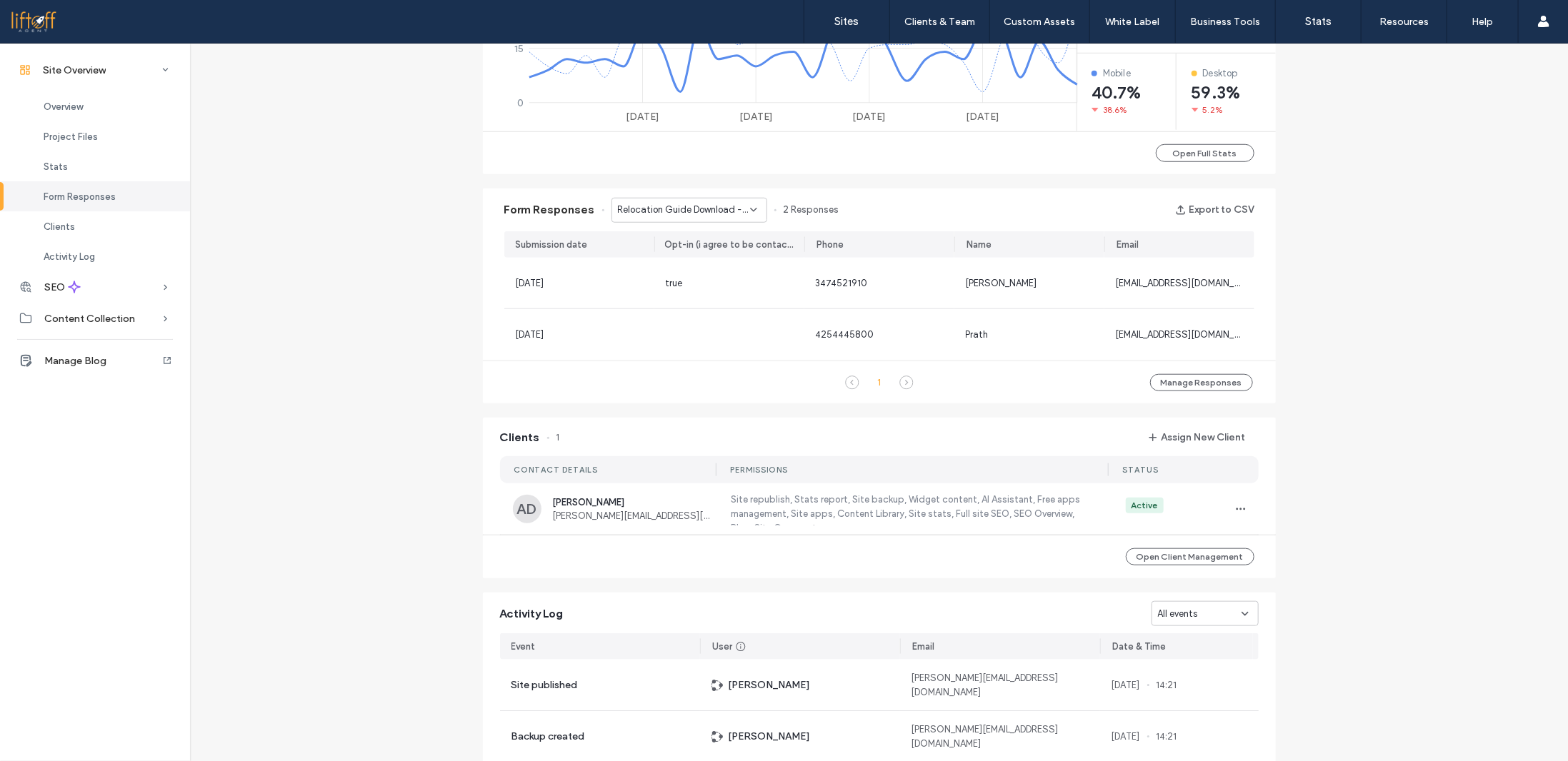
click at [669, 223] on div "Form Responses Relocation Guide Download - Job Relocation page 2 Responses Expo…" at bounding box center [879, 210] width 793 height 43
click at [668, 214] on span "Relocation Guide Download - Job Relocation page" at bounding box center [683, 209] width 132 height 15
click at [672, 237] on span "Relocation Guide Download - Relocate page" at bounding box center [679, 235] width 138 height 15
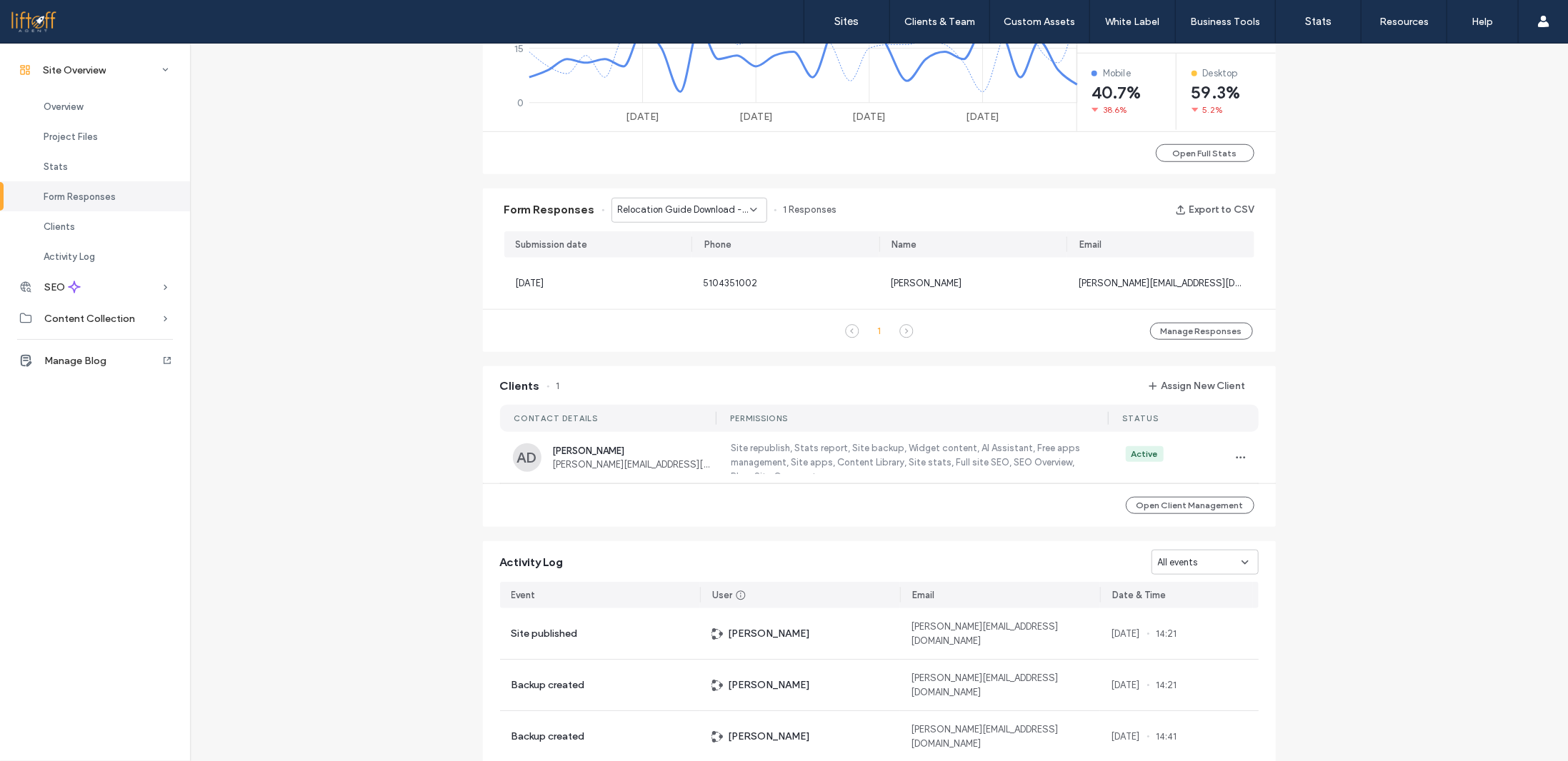
click at [423, 248] on div "Site Overview [DOMAIN_NAME] Site ID: a77a61e7 [URL][DOMAIN_NAME] Published [DAT…" at bounding box center [879, 102] width 1378 height 1688
